Goal: Contribute content

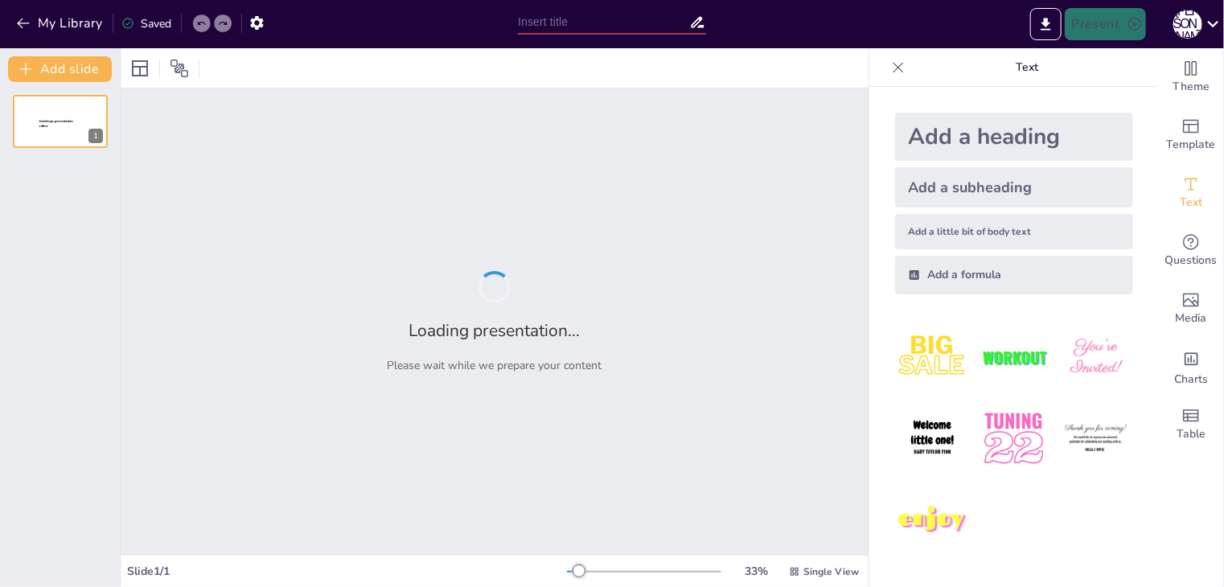
type input "Технології електролізу: застосування та переваги"
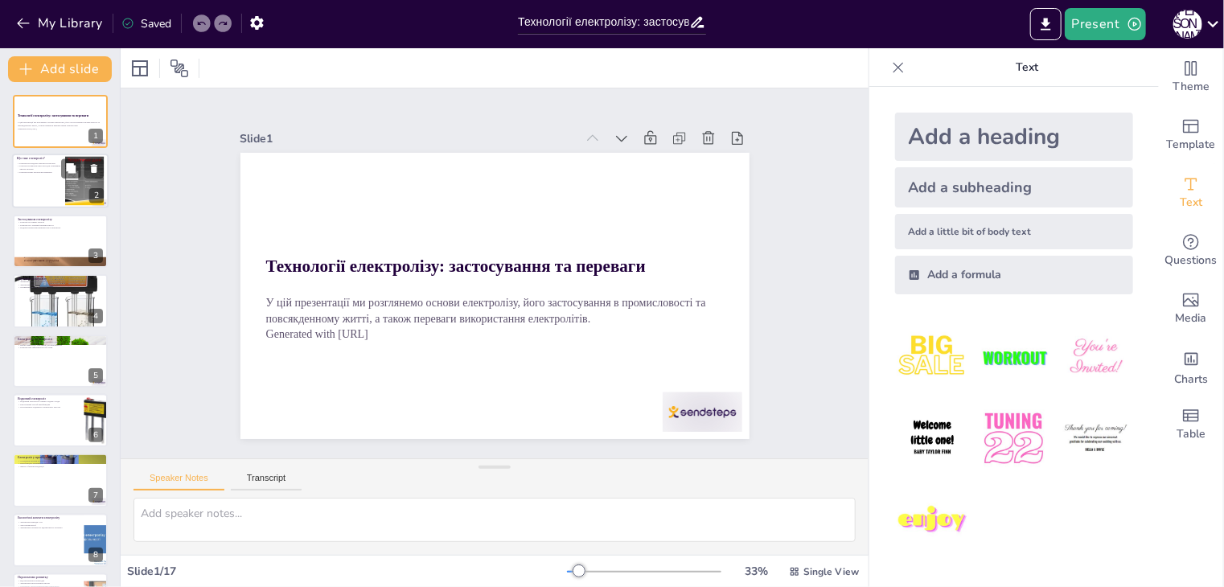
click at [31, 186] on div at bounding box center [60, 181] width 97 height 55
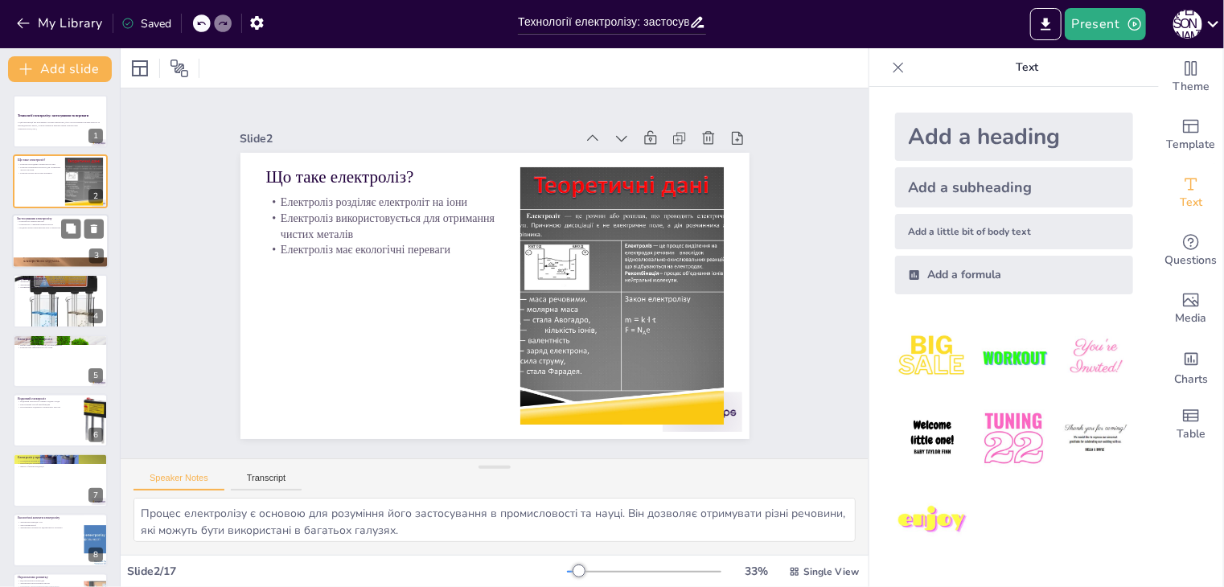
click at [33, 253] on div at bounding box center [60, 241] width 97 height 55
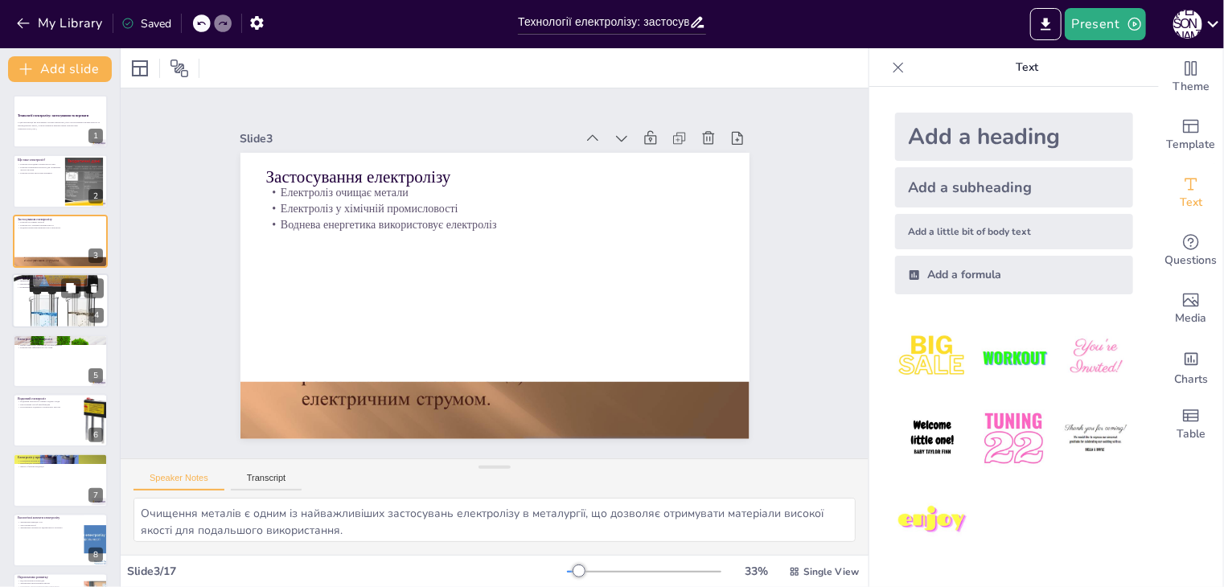
click at [31, 283] on p "Зменшення викидів забруднюючих речовин" at bounding box center [60, 284] width 87 height 3
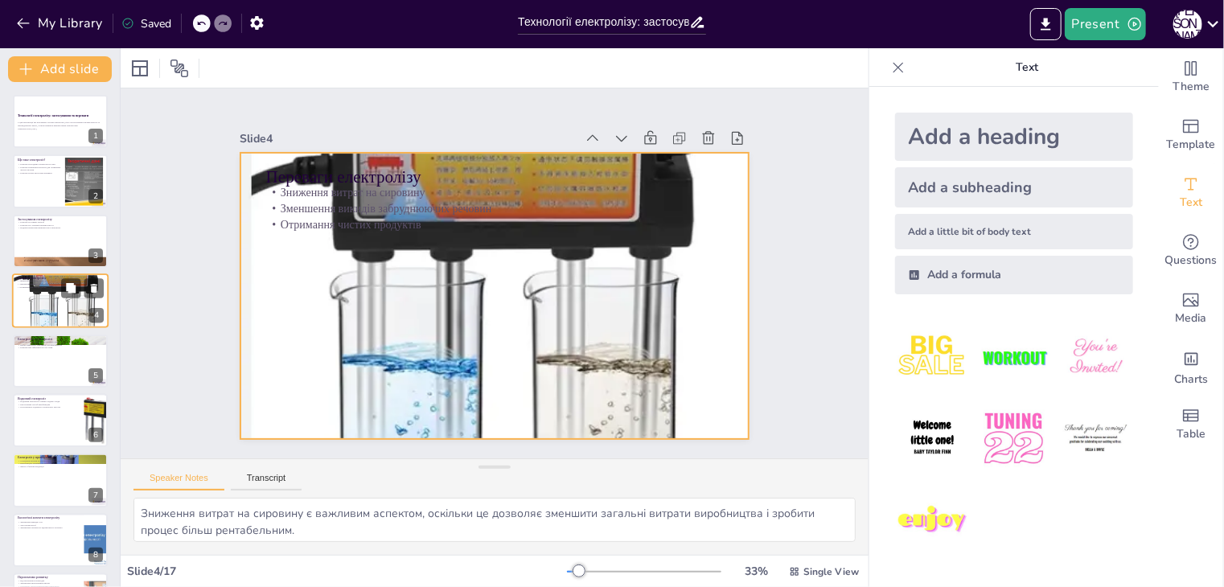
click at [41, 322] on div at bounding box center [60, 301] width 97 height 99
click at [302, 326] on div at bounding box center [494, 295] width 509 height 519
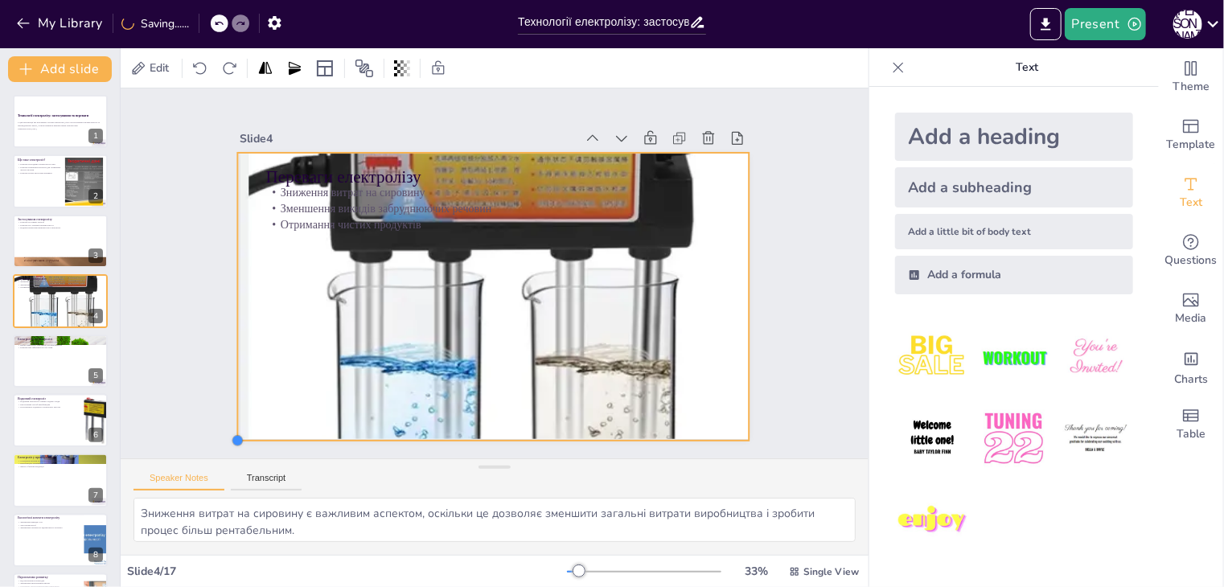
drag, startPoint x: 228, startPoint y: 427, endPoint x: 286, endPoint y: 429, distance: 58.7
click at [286, 429] on div "Переваги електролізу Зниження витрат на сировину Зменшення викидів забруднюючих…" at bounding box center [494, 296] width 509 height 286
click at [119, 409] on div at bounding box center [120, 317] width 6 height 539
click at [71, 384] on div at bounding box center [60, 361] width 97 height 55
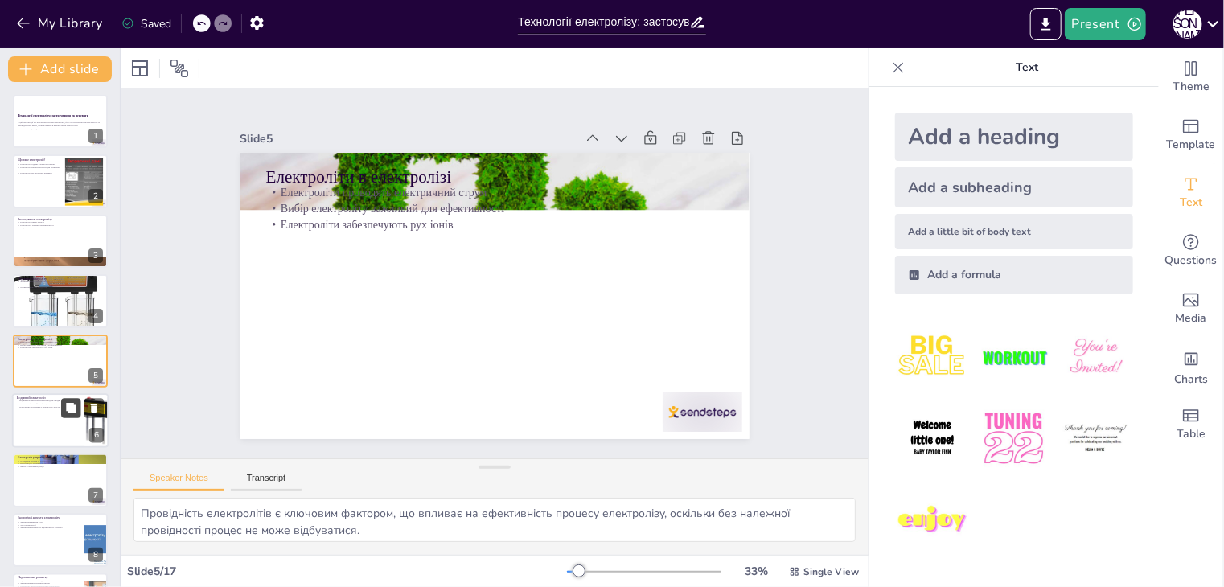
scroll to position [26, 0]
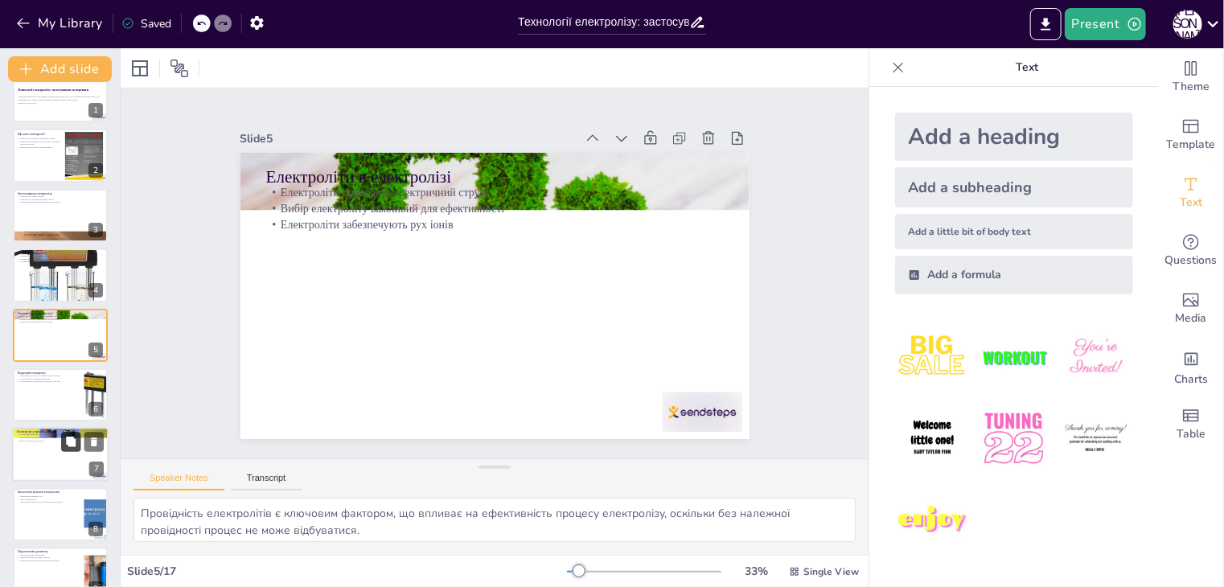
click at [72, 437] on icon at bounding box center [70, 442] width 11 height 11
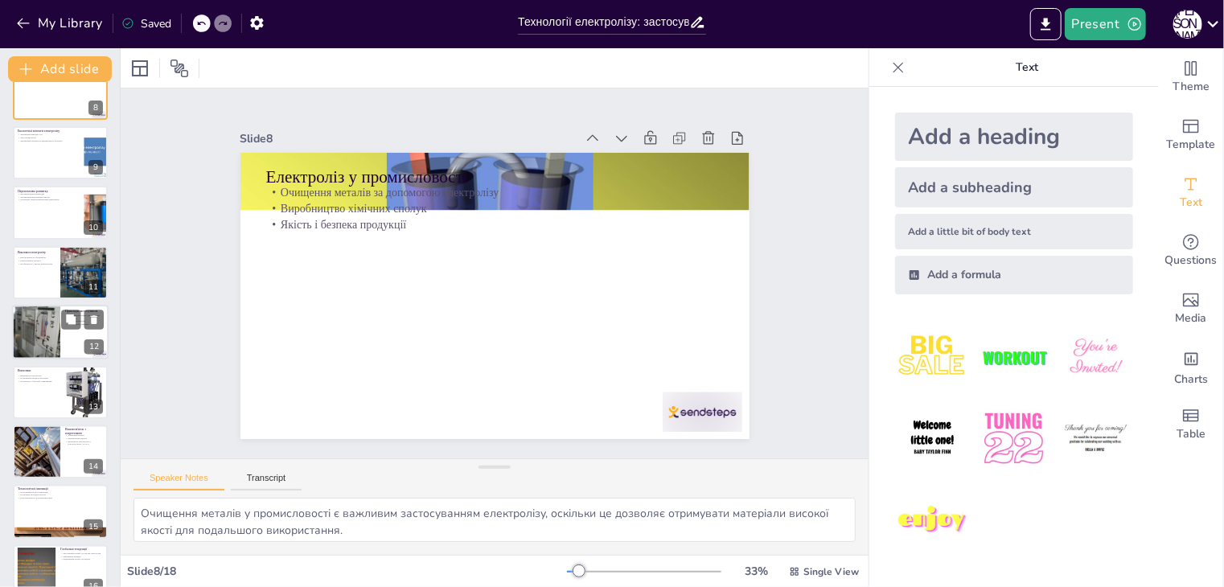
scroll to position [590, 0]
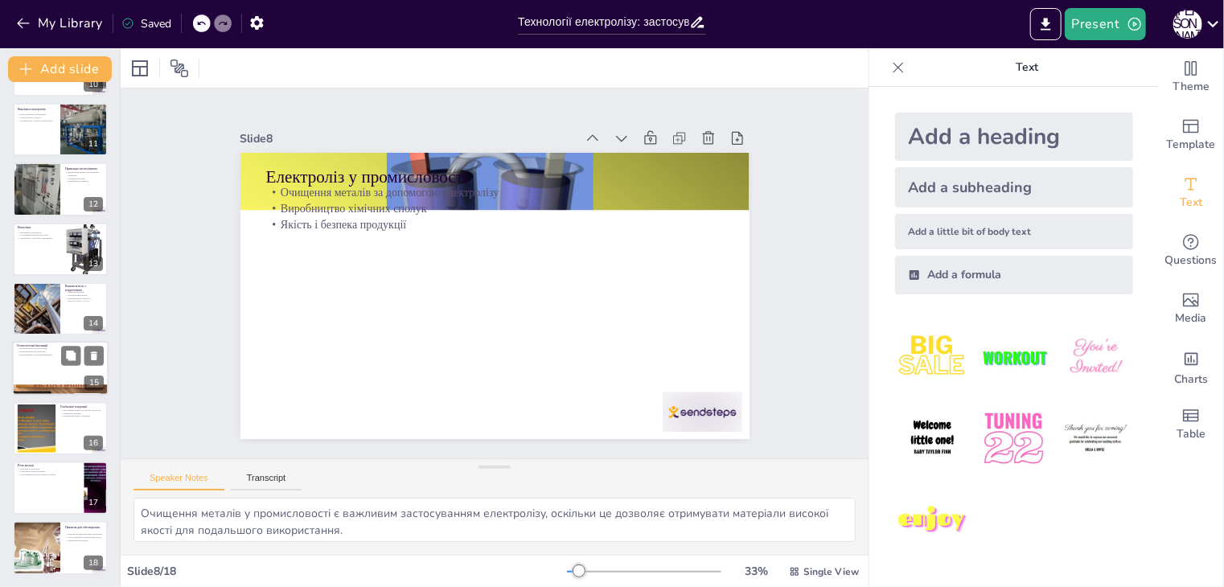
click at [37, 354] on p "Нові можливості для використання" at bounding box center [60, 355] width 87 height 3
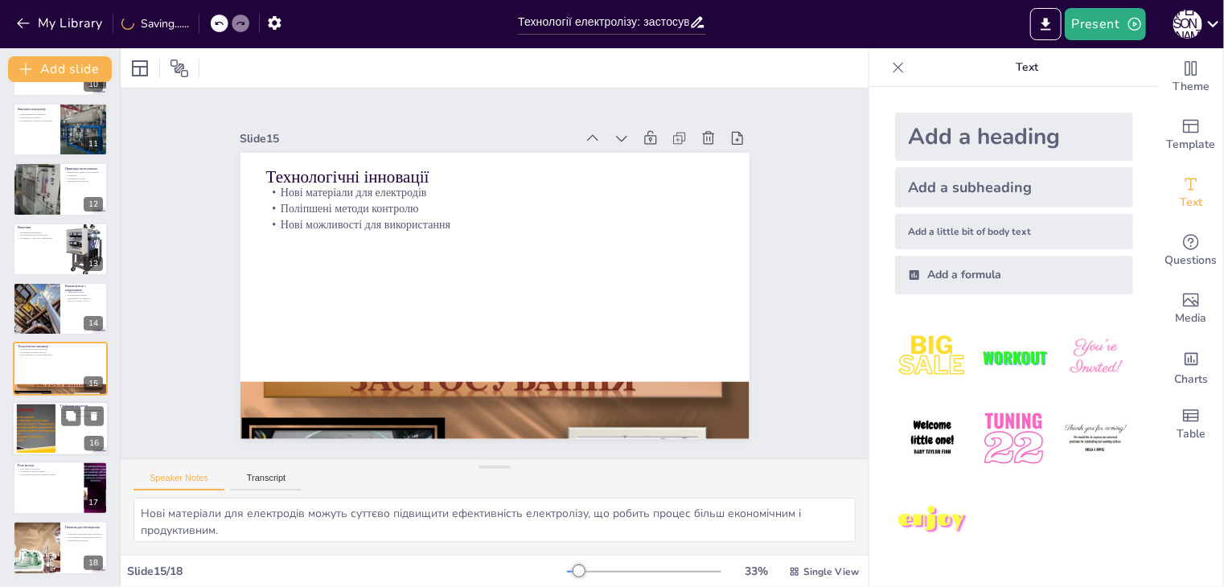
click at [49, 429] on div at bounding box center [35, 428] width 65 height 49
type textarea "Зростаючий інтерес до чистих технологій є важливим фактором, що впливає на розв…"
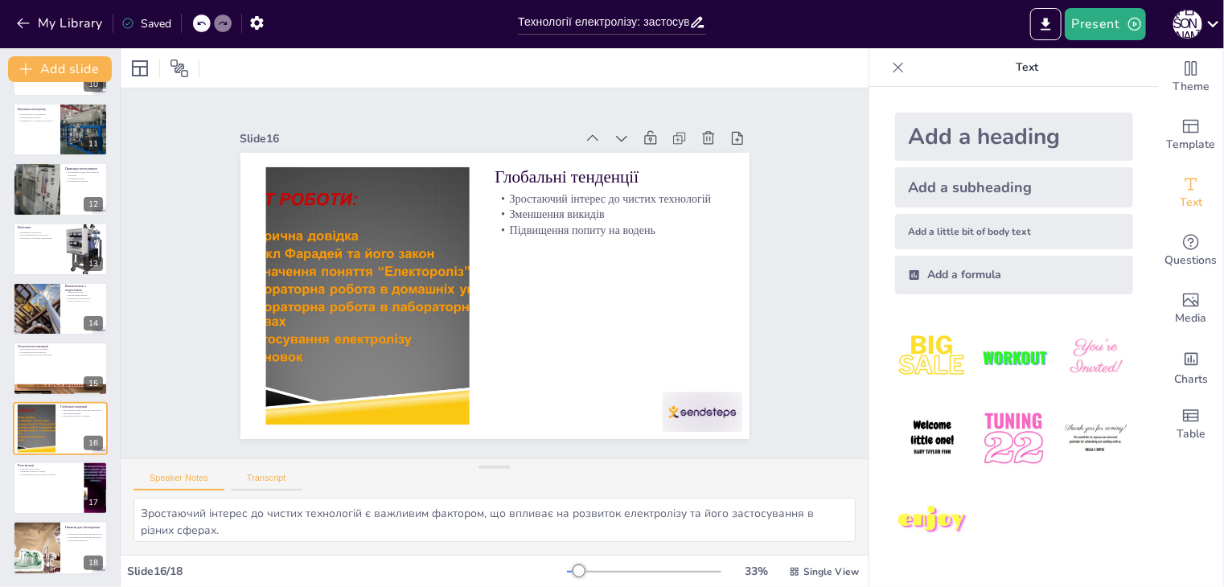
click at [256, 483] on button "Transcript" at bounding box center [267, 482] width 72 height 18
